Goal: Task Accomplishment & Management: Manage account settings

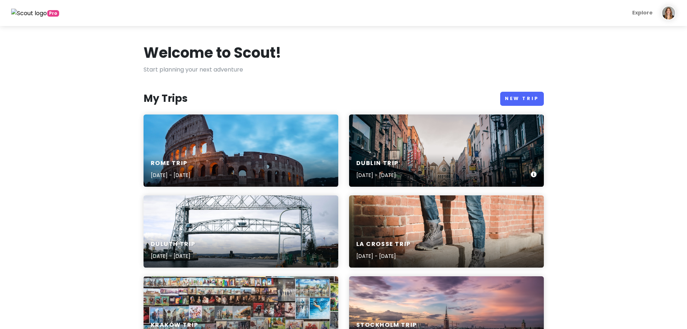
click at [415, 134] on div "[GEOGRAPHIC_DATA] Trip [DATE] - [DATE]" at bounding box center [446, 150] width 195 height 72
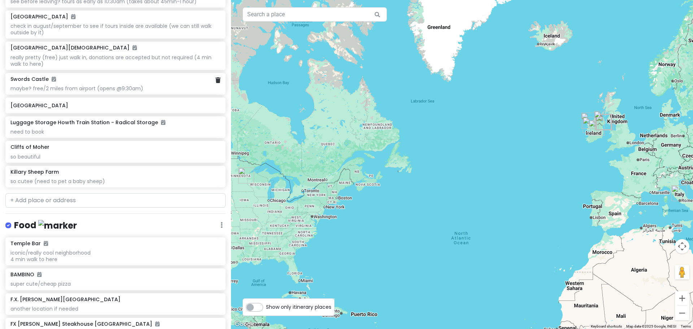
scroll to position [758, 0]
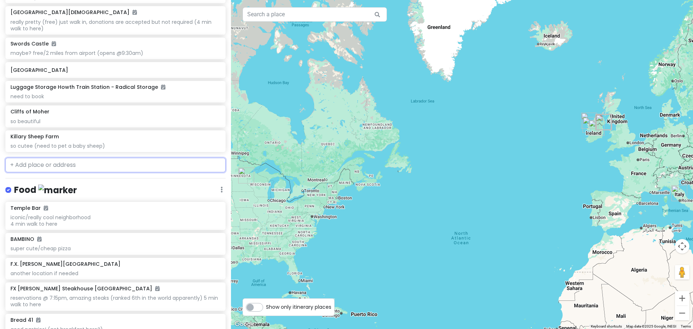
drag, startPoint x: 64, startPoint y: 162, endPoint x: 80, endPoint y: 126, distance: 39.7
click at [64, 162] on input "text" at bounding box center [115, 165] width 220 height 14
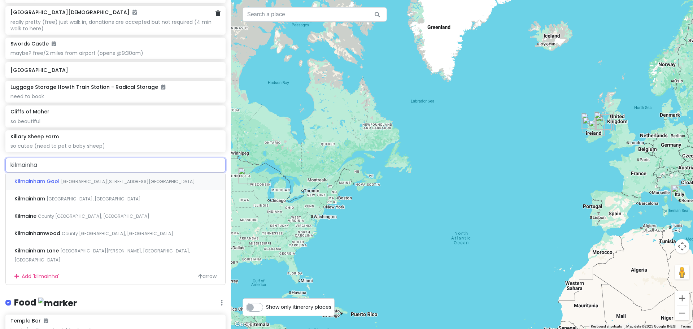
type input "kilmainham"
click at [105, 179] on span "Inchicore Road, Kilmainham, Dublin 8, Ireland" at bounding box center [128, 181] width 134 height 6
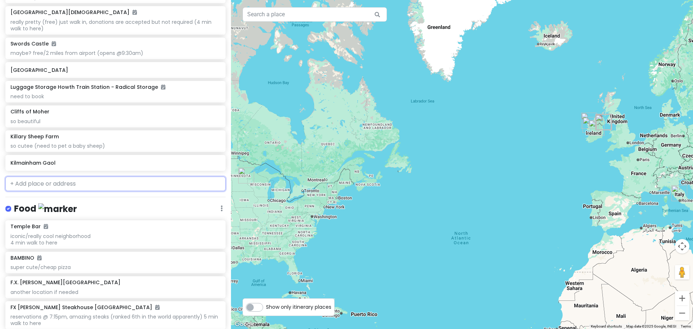
scroll to position [777, 0]
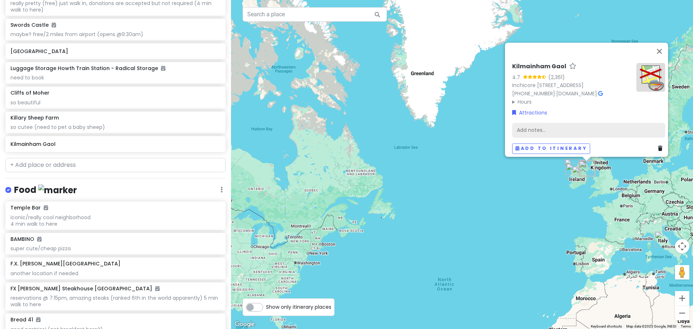
click at [571, 126] on div "Add notes..." at bounding box center [588, 129] width 153 height 15
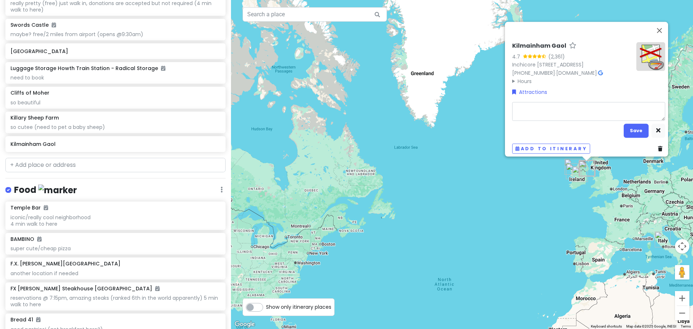
type textarea "x"
type textarea "O"
type textarea "x"
type textarea "Ol"
type textarea "x"
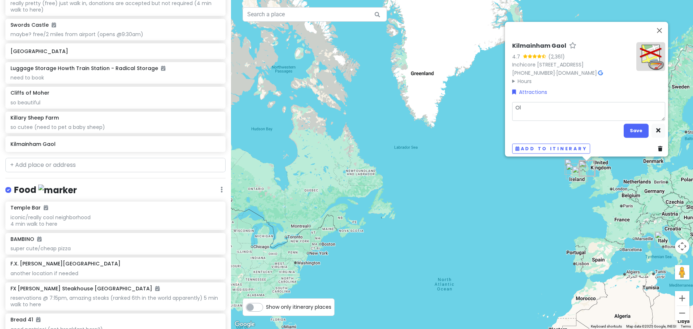
type textarea "Old"
type textarea "x"
type textarea "Old"
type textarea "x"
type textarea "Old D"
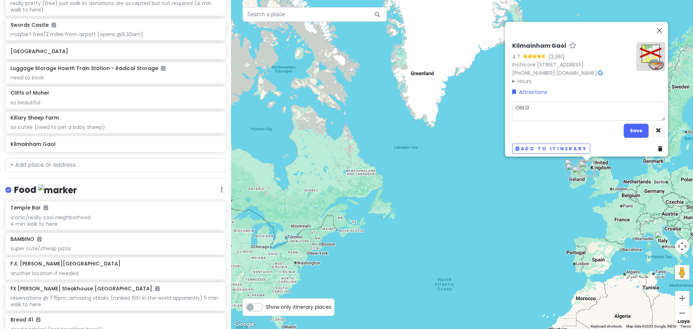
type textarea "x"
type textarea "Old Du"
type textarea "x"
type textarea "Old Dub"
type textarea "x"
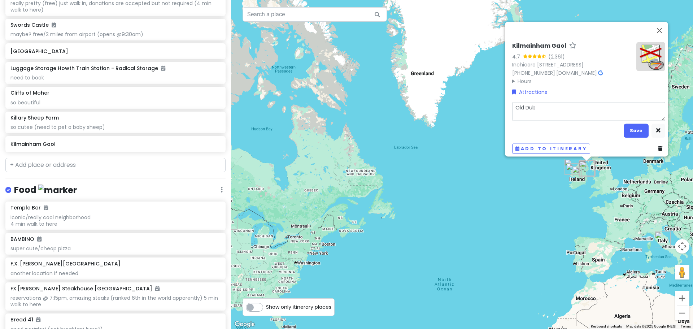
type textarea "Old Dubl"
type textarea "x"
type textarea "Old Dubli"
type textarea "x"
type textarea "Old Dublin"
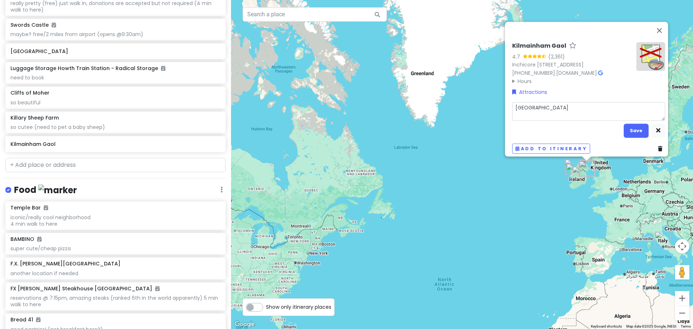
type textarea "x"
type textarea "Old Dublin"
type textarea "x"
type textarea "Old Dublin P"
type textarea "x"
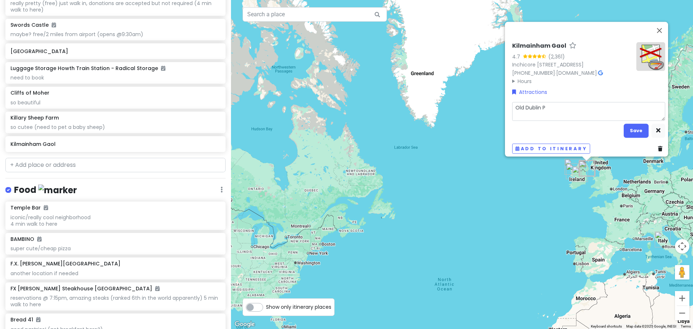
type textarea "Old Dublin Pr"
type textarea "x"
type textarea "Old Dublin Pri"
type textarea "x"
type textarea "Old Dublin Pr"
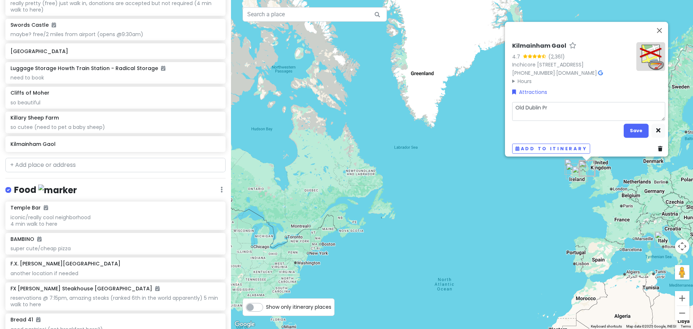
type textarea "x"
type textarea "Old Dublin P"
type textarea "x"
type textarea "Old Dublin"
type textarea "x"
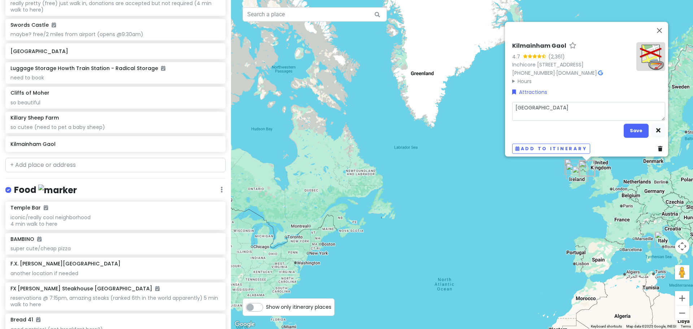
type textarea "Old Dublin p"
type textarea "x"
type textarea "Old Dublin pr"
type textarea "x"
type textarea "Old Dublin pri"
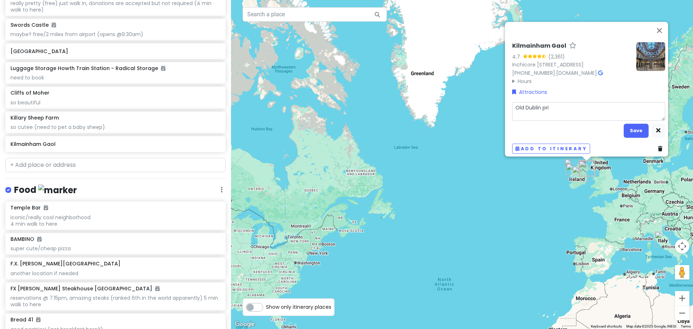
type textarea "x"
type textarea "Old Dublin pris"
type textarea "x"
type textarea "Old Dublin prisi"
type textarea "x"
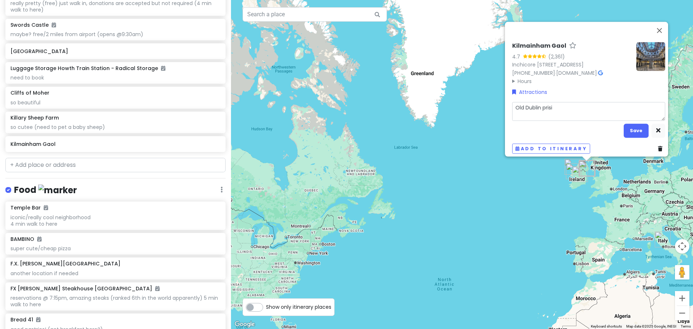
type textarea "Old Dublin prisin"
type textarea "x"
type textarea "Old Dublin prisi"
type textarea "x"
type textarea "Old Dublin pris"
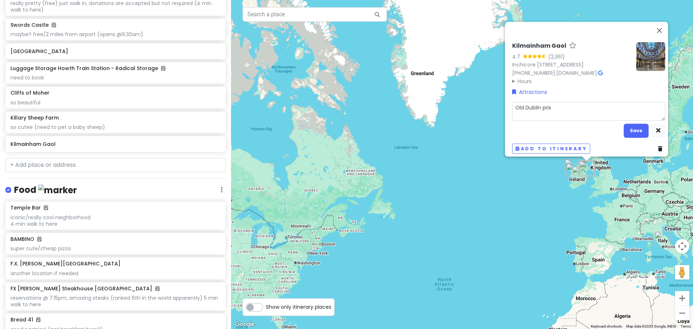
type textarea "x"
type textarea "Old Dublin pri"
type textarea "x"
type textarea "Old Dublin pric"
type textarea "x"
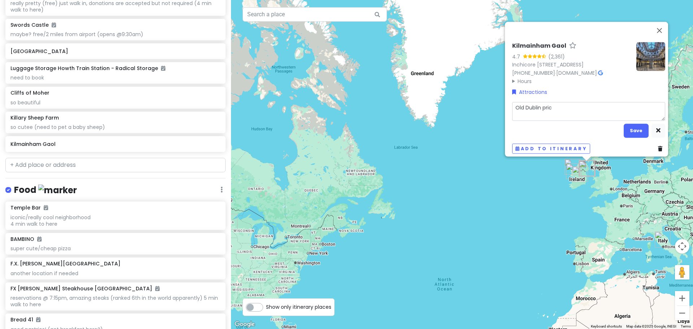
type textarea "Old Dublin prici"
type textarea "x"
type textarea "Old Dublin pricin"
type textarea "x"
type textarea "Old Dublin prici"
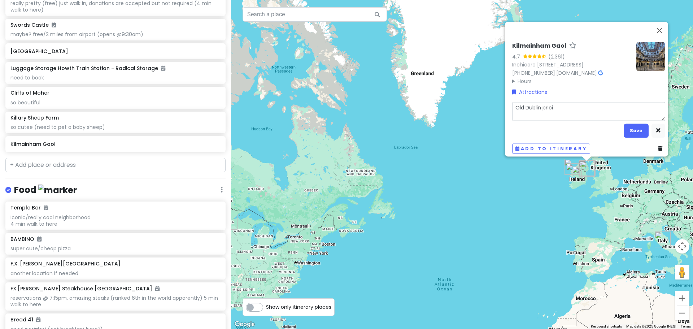
type textarea "x"
type textarea "Old Dublin pric"
type textarea "x"
type textarea "Old Dublin pri"
type textarea "x"
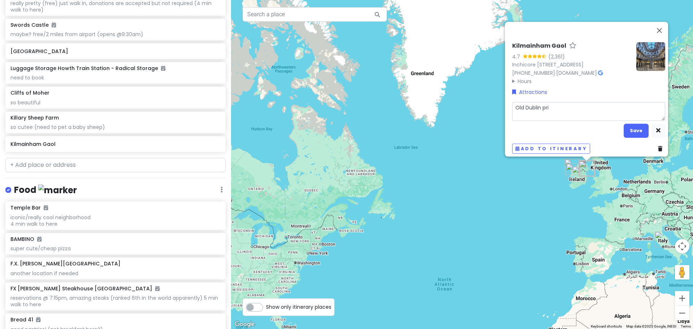
type textarea "Old Dublin priz"
type textarea "x"
type textarea "Old Dublin prizo"
type textarea "x"
type textarea "Old Dublin prizon"
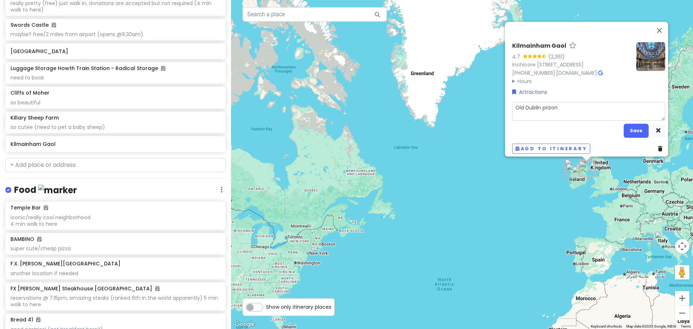
type textarea "x"
type textarea "Old Dublin prizon"
type textarea "x"
type textarea "Old Dublin prison"
type textarea "x"
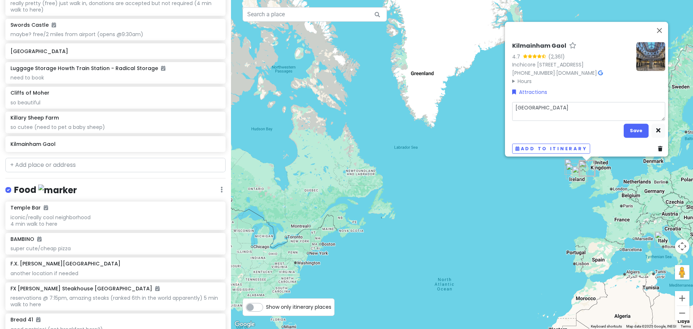
type textarea "Old Dublin prison"
type textarea "x"
type textarea "Old Dublin prison ("
type textarea "x"
type textarea "Old Dublin prison (l"
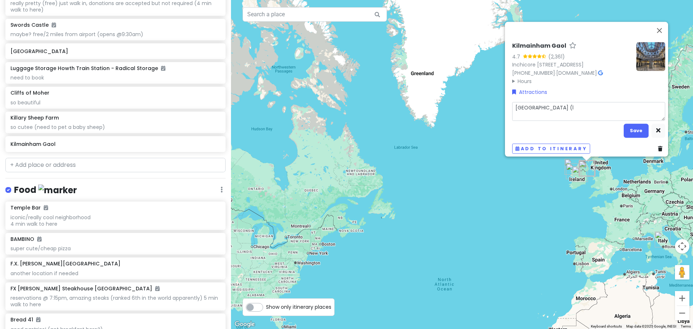
type textarea "x"
type textarea "Old Dublin prison (li"
type textarea "x"
type textarea "Old Dublin prison (lik"
type textarea "x"
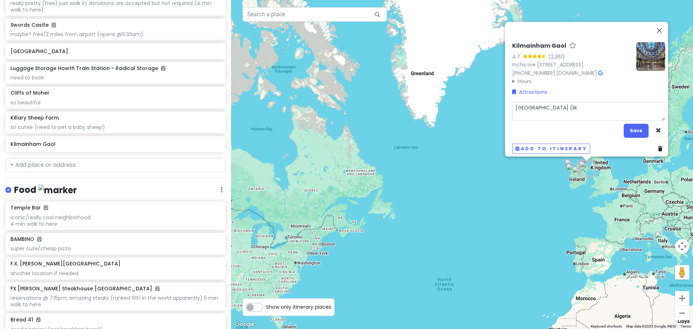
type textarea "Old Dublin prison (like"
type textarea "x"
type textarea "Old Dublin prison (like"
type textarea "x"
type textarea "Old Dublin prison (like d"
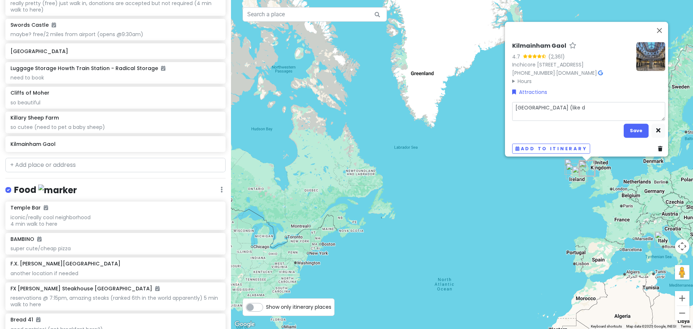
type textarea "x"
type textarea "Old Dublin prison (like du"
type textarea "x"
type textarea "Old Dublin prison (like dur"
type textarea "x"
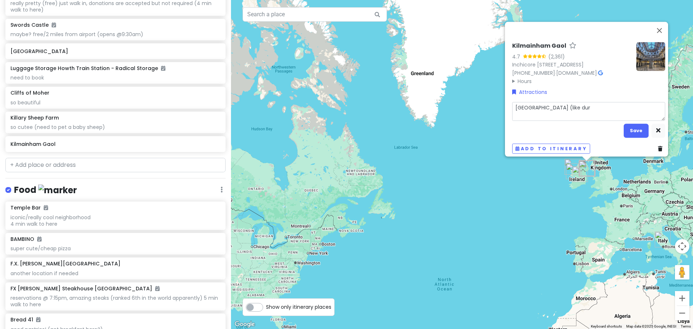
type textarea "Old Dublin prison (like duri"
type textarea "x"
type textarea "Old Dublin prison (like durin"
type textarea "x"
type textarea "Old Dublin prison (like during"
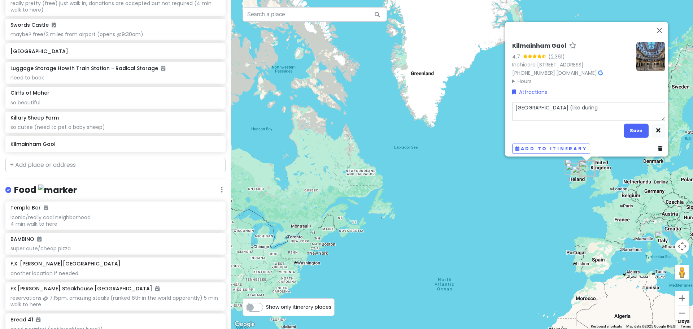
type textarea "x"
type textarea "Old Dublin prison (like during"
type textarea "x"
type textarea "Old Dublin prison (like during t"
type textarea "x"
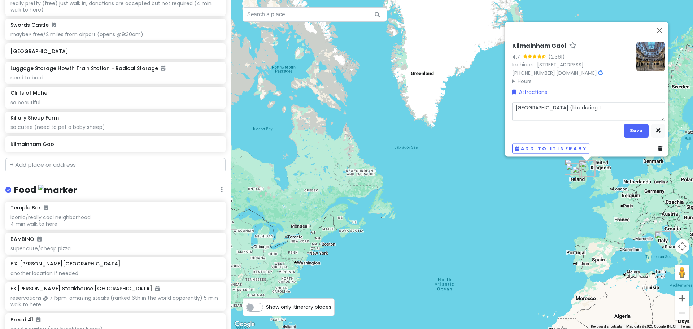
type textarea "Old Dublin prison (like during th"
type textarea "x"
type textarea "Old Dublin prison (like during the"
type textarea "x"
type textarea "Old Dublin prison (like during the"
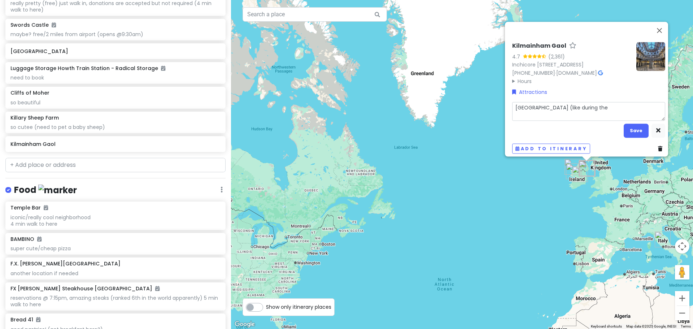
type textarea "x"
type textarea "Old Dublin prison (like during the g"
type textarea "x"
type textarea "Old Dublin prison (like during the gr"
type textarea "x"
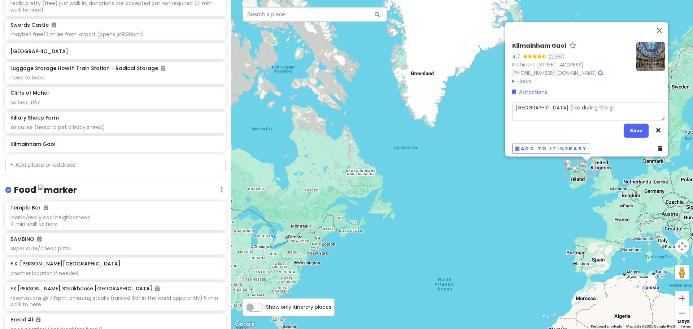
type textarea "Old Dublin prison (like during the gre"
type textarea "x"
type textarea "Old Dublin prison (like during the grea"
type textarea "x"
type textarea "Old Dublin prison (like during the great"
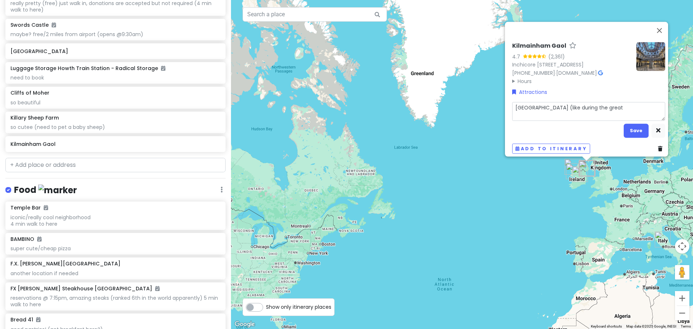
type textarea "x"
type textarea "Old Dublin prison (like during the great"
type textarea "x"
type textarea "Old Dublin prison (like during the great p"
type textarea "x"
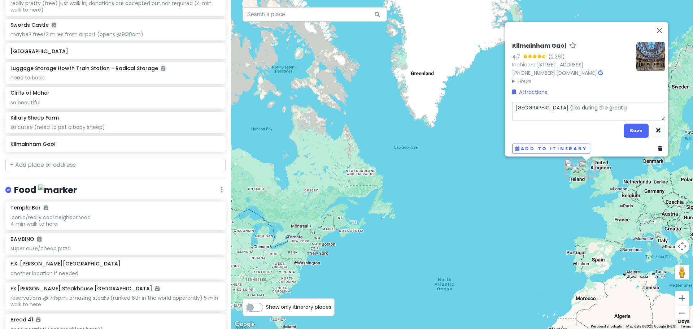
type textarea "Old Dublin prison (like during the great po"
type textarea "x"
type textarea "Old Dublin prison (like during the great p"
type textarea "x"
type textarea "Old Dublin prison (like during the great"
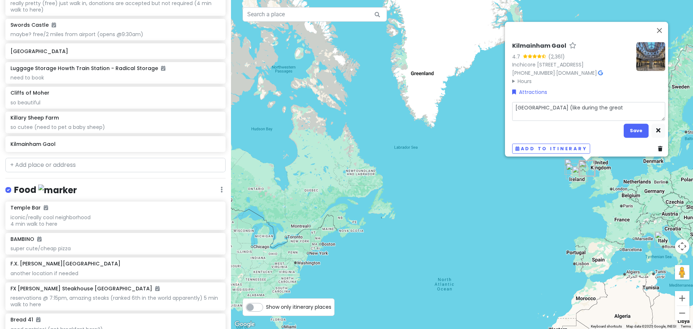
type textarea "x"
type textarea "Old Dublin prison (like during the great"
type textarea "x"
type textarea "Old Dublin prison (like during the grea"
type textarea "x"
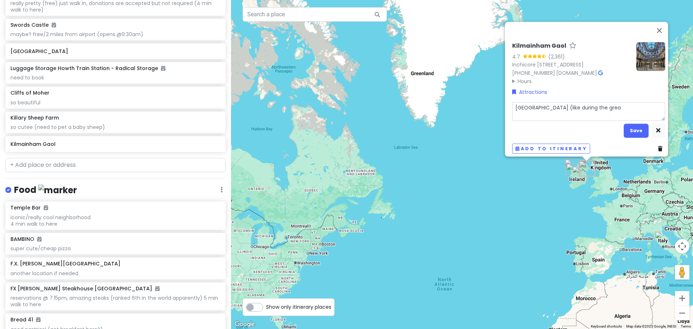
type textarea "Old Dublin prison (like during the gre"
type textarea "x"
type textarea "Old Dublin prison (like during the gr"
type textarea "x"
type textarea "Old Dublin prison (like during the g"
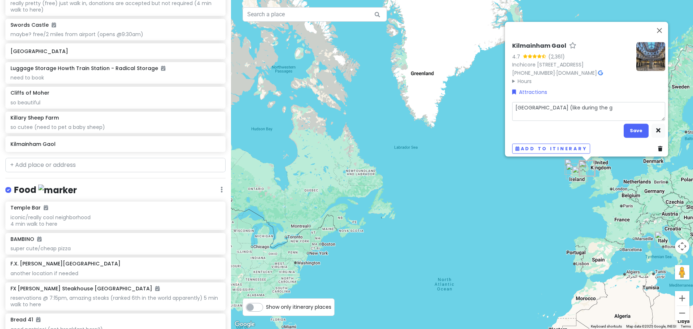
type textarea "x"
type textarea "Old Dublin prison (like during the"
type textarea "x"
type textarea "Old Dublin prison (like during the p"
type textarea "x"
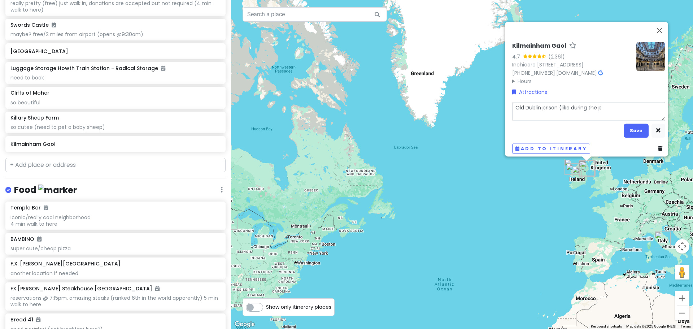
type textarea "Old Dublin prison (like during the po"
type textarea "x"
type textarea "Old Dublin prison (like during the pot"
type textarea "x"
type textarea "Old Dublin prison (like during the pots"
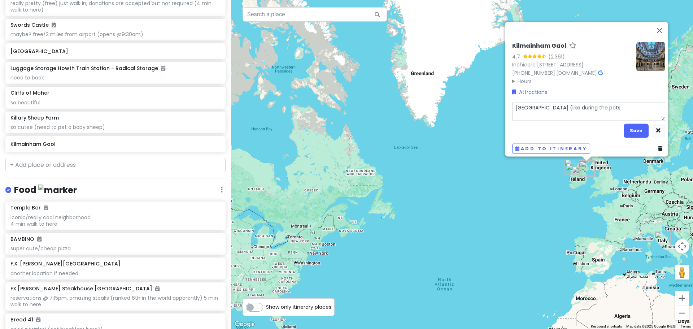
type textarea "x"
type textarea "Old Dublin prison (like during the pot"
type textarea "x"
type textarea "Old Dublin prison (like during the pota"
type textarea "x"
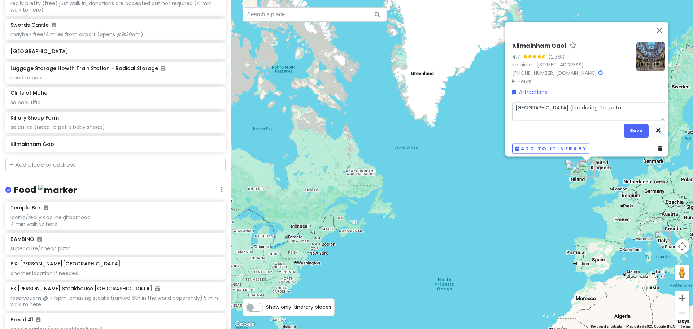
type textarea "Old Dublin prison (like during the potat"
type textarea "x"
type textarea "Old Dublin prison (like during the potato"
type textarea "x"
type textarea "Old Dublin prison (like during the potato"
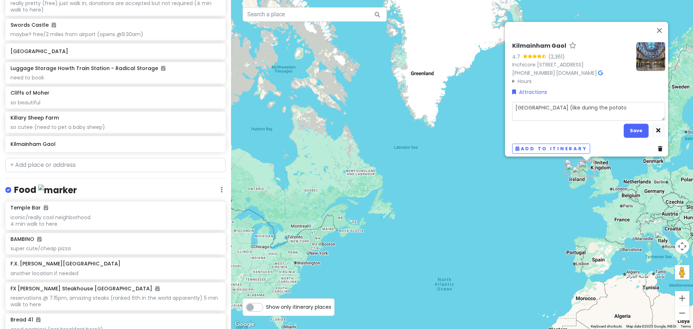
type textarea "x"
type textarea "Old Dublin prison (like during the potato f"
type textarea "x"
type textarea "Old Dublin prison (like during the potato fa"
type textarea "x"
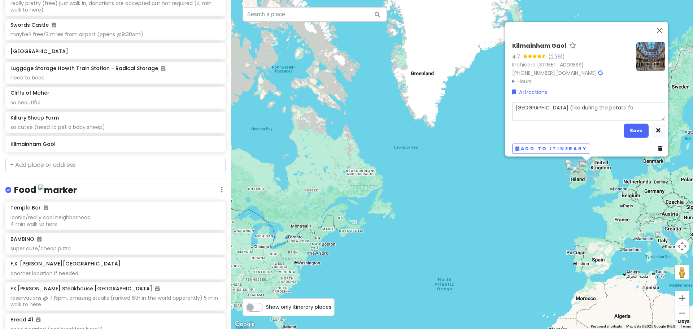
type textarea "Old Dublin prison (like during the potato fa,"
type textarea "x"
type textarea "Old Dublin prison (like during the potato fa,i"
type textarea "x"
type textarea "Old Dublin prison (like during the potato fa,in"
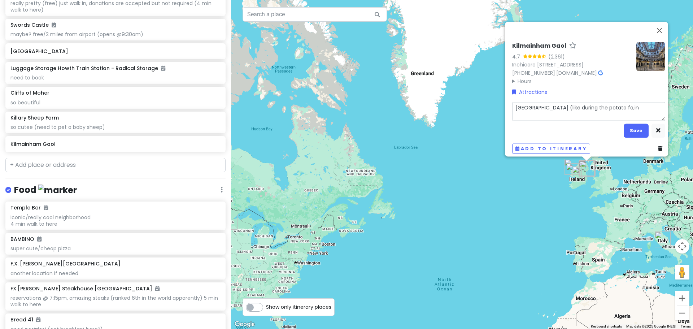
type textarea "x"
type textarea "Old Dublin prison (like during the potato fa,ine"
type textarea "x"
type textarea "Old Dublin prison (like during the potato fa,in"
type textarea "x"
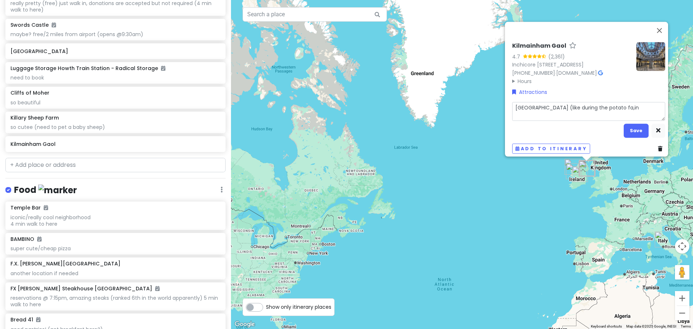
type textarea "Old Dublin prison (like during the potato fa,i"
type textarea "x"
type textarea "Old Dublin prison (like during the potato fa,"
type textarea "x"
type textarea "Old Dublin prison (like during the potato fa"
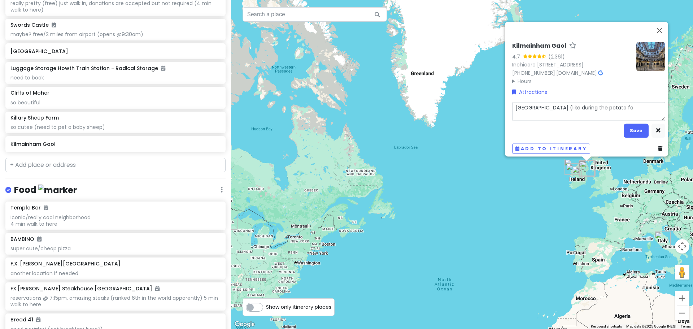
type textarea "x"
type textarea "Old Dublin prison (like during the potato fam"
type textarea "x"
type textarea "Old Dublin prison (like during the potato fami"
type textarea "x"
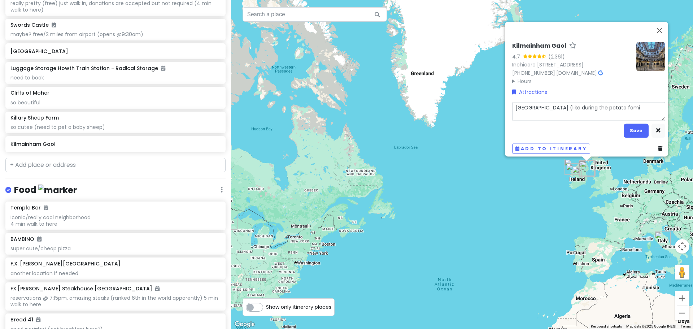
type textarea "Old Dublin prison (like during the potato famin"
type textarea "x"
type textarea "Old Dublin prison (like during the potato famine"
type textarea "x"
type textarea "Old Dublin prison (like during the potato famine)"
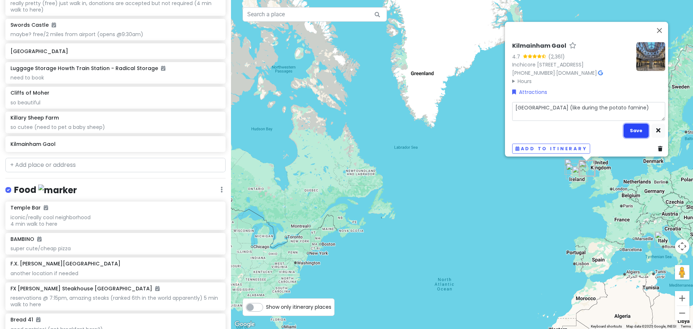
click at [631, 123] on button "Save" at bounding box center [636, 130] width 25 height 14
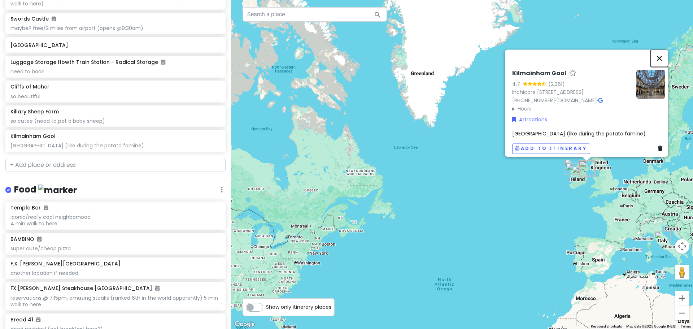
click at [661, 49] on button "Close" at bounding box center [659, 57] width 17 height 17
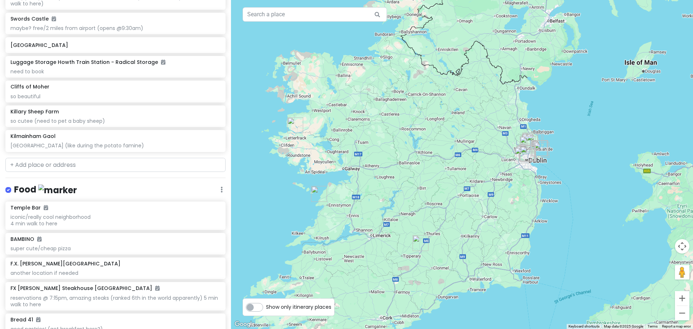
drag, startPoint x: 665, startPoint y: 158, endPoint x: 456, endPoint y: 182, distance: 211.1
click at [447, 189] on div at bounding box center [462, 164] width 462 height 329
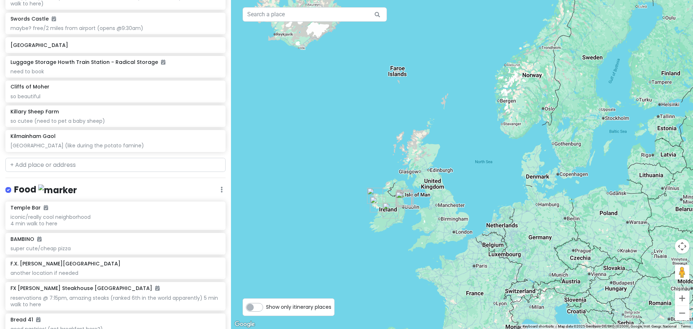
drag, startPoint x: 670, startPoint y: 154, endPoint x: 569, endPoint y: 191, distance: 107.2
click at [569, 191] on div at bounding box center [462, 164] width 462 height 329
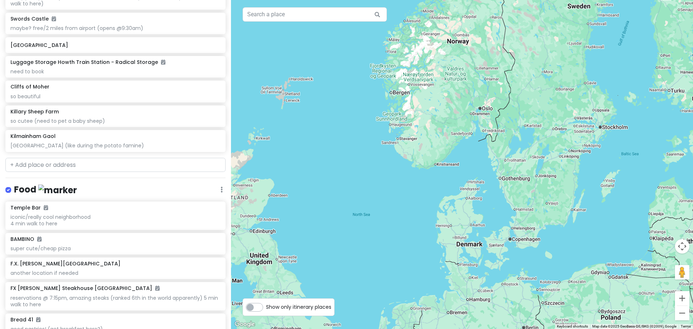
drag, startPoint x: 628, startPoint y: 153, endPoint x: 581, endPoint y: 162, distance: 48.5
click at [594, 174] on div at bounding box center [462, 164] width 462 height 329
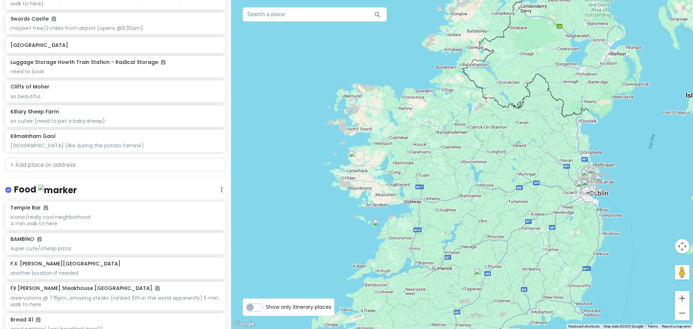
drag, startPoint x: 595, startPoint y: 172, endPoint x: 533, endPoint y: 203, distance: 69.7
click at [533, 203] on div at bounding box center [462, 164] width 462 height 329
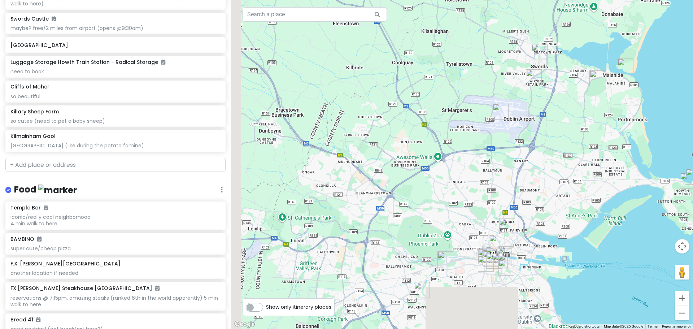
drag, startPoint x: 560, startPoint y: 247, endPoint x: 644, endPoint y: 169, distance: 114.7
click at [644, 169] on div at bounding box center [462, 164] width 462 height 329
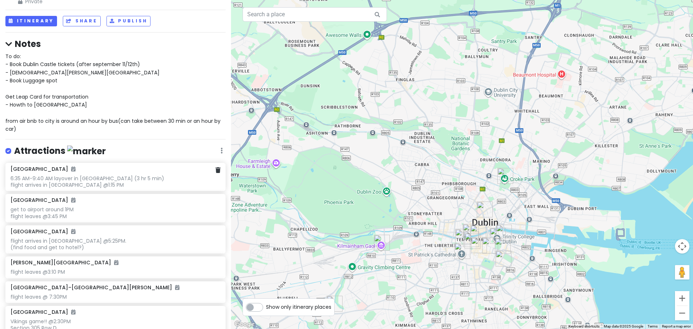
scroll to position [0, 0]
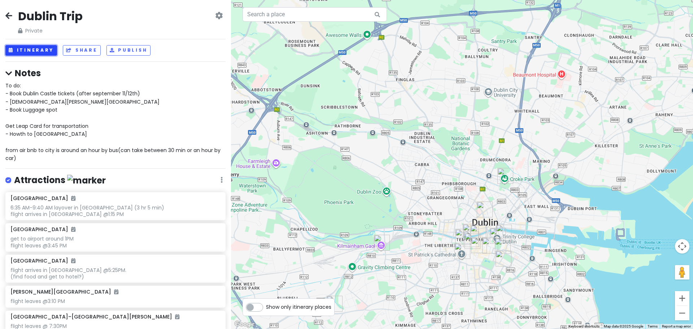
click at [35, 51] on button "Itinerary" at bounding box center [31, 50] width 52 height 10
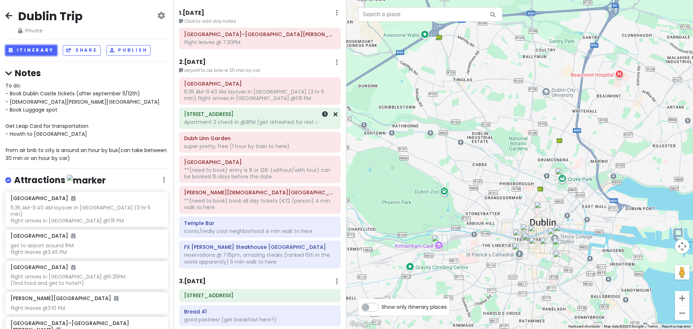
scroll to position [36, 0]
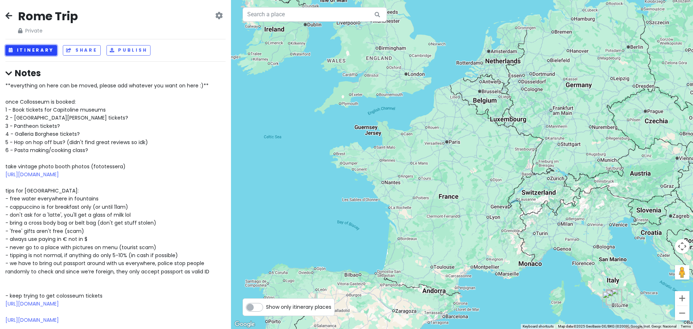
click at [47, 50] on button "Itinerary" at bounding box center [31, 50] width 52 height 10
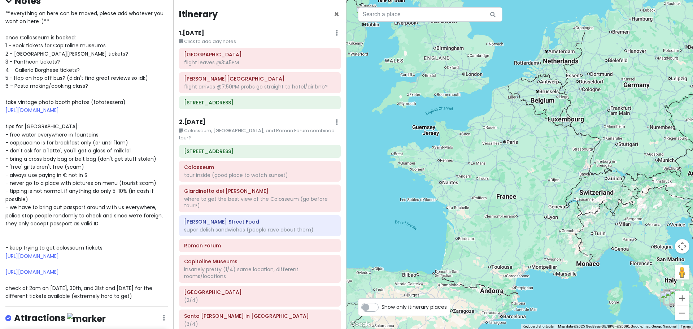
scroll to position [108, 0]
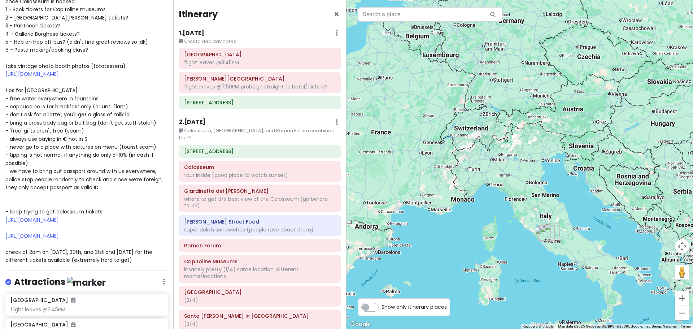
drag, startPoint x: 547, startPoint y: 238, endPoint x: 432, endPoint y: 181, distance: 127.8
click at [432, 181] on div at bounding box center [519, 164] width 346 height 329
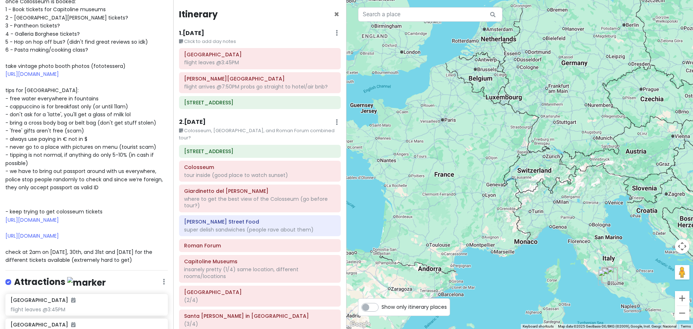
drag, startPoint x: 561, startPoint y: 244, endPoint x: 623, endPoint y: 278, distance: 71.1
click at [639, 300] on div at bounding box center [519, 164] width 346 height 329
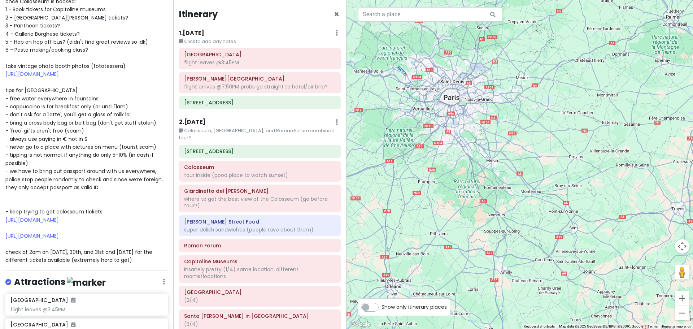
drag, startPoint x: 420, startPoint y: 114, endPoint x: 465, endPoint y: 237, distance: 130.3
click at [463, 246] on div at bounding box center [519, 164] width 346 height 329
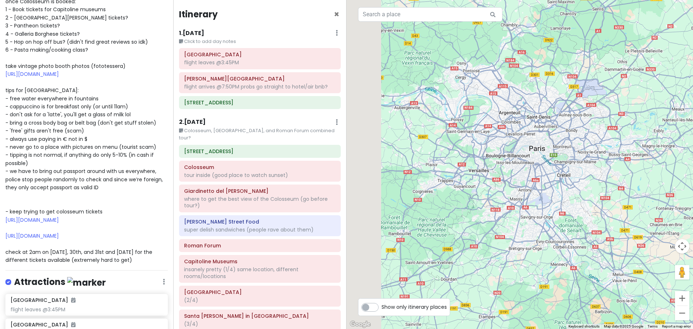
drag, startPoint x: 437, startPoint y: 129, endPoint x: 511, endPoint y: 157, distance: 79.2
click at [511, 157] on div at bounding box center [519, 164] width 346 height 329
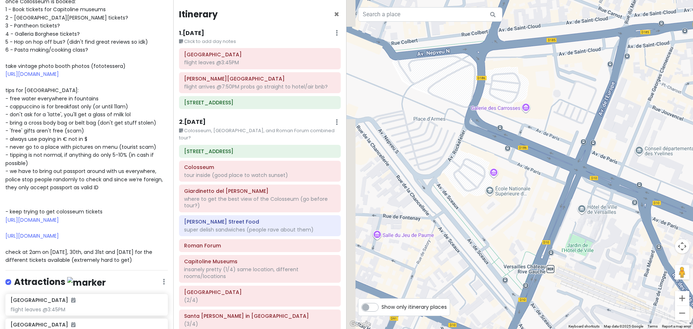
drag, startPoint x: 488, startPoint y: 97, endPoint x: 595, endPoint y: 293, distance: 223.0
click at [595, 293] on div at bounding box center [519, 164] width 346 height 329
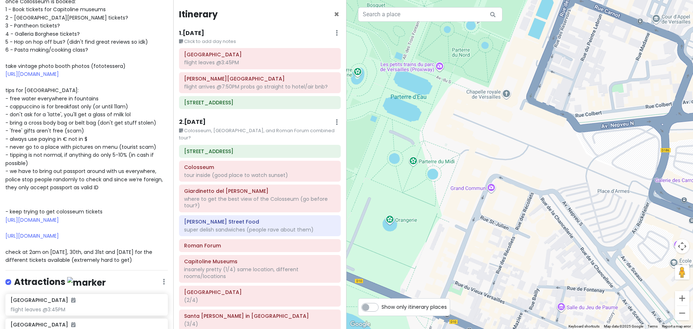
drag, startPoint x: 495, startPoint y: 137, endPoint x: 676, endPoint y: 209, distance: 195.0
click at [676, 209] on div at bounding box center [519, 164] width 346 height 329
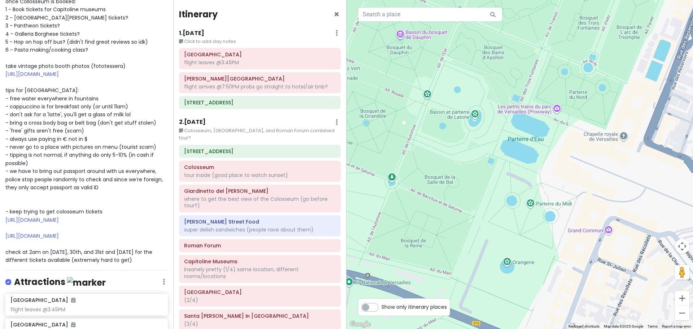
drag, startPoint x: 513, startPoint y: 161, endPoint x: 629, endPoint y: 194, distance: 120.3
click at [633, 204] on div at bounding box center [519, 164] width 346 height 329
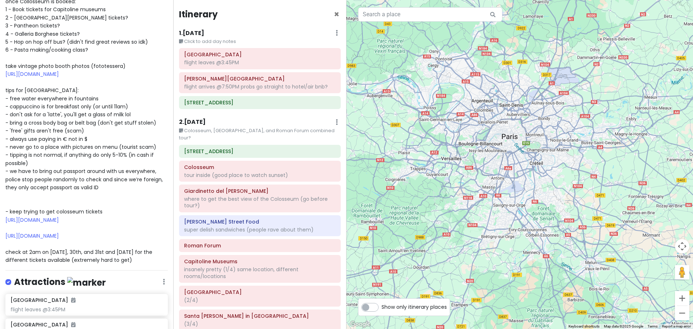
drag, startPoint x: 630, startPoint y: 199, endPoint x: 474, endPoint y: 177, distance: 157.8
click at [474, 177] on div at bounding box center [519, 164] width 346 height 329
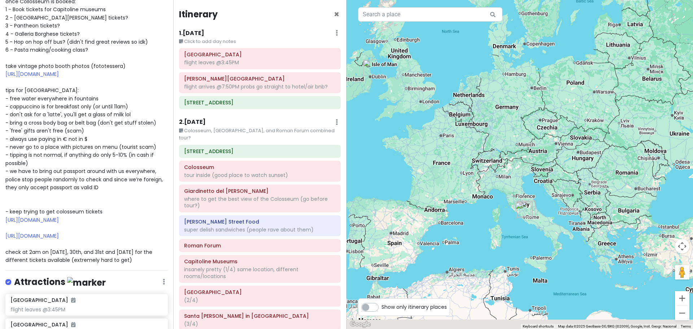
drag, startPoint x: 601, startPoint y: 222, endPoint x: 521, endPoint y: 179, distance: 91.4
click at [519, 180] on div at bounding box center [519, 164] width 346 height 329
